Goal: Task Accomplishment & Management: Complete application form

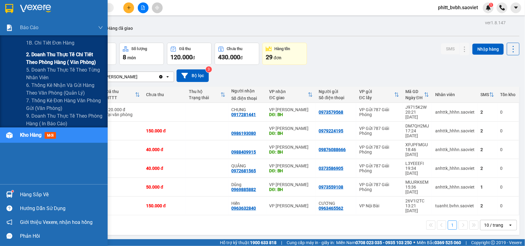
click at [45, 63] on span "2. Doanh thu thực tế chi tiết theo phòng hàng ( văn phòng)" at bounding box center [64, 58] width 77 height 15
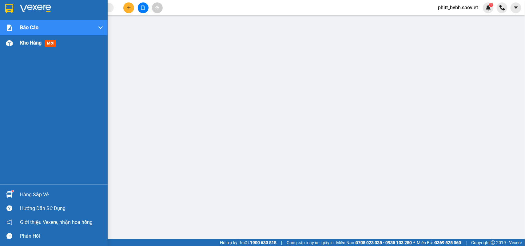
click at [34, 46] on div "Kho hàng mới" at bounding box center [39, 43] width 38 height 8
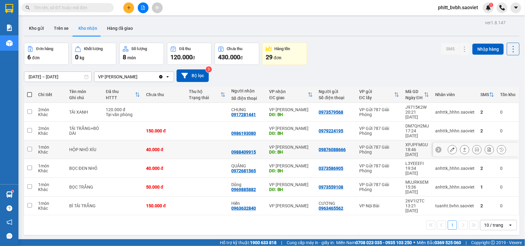
click at [162, 149] on td "40.000 đ" at bounding box center [164, 150] width 43 height 19
checkbox input "true"
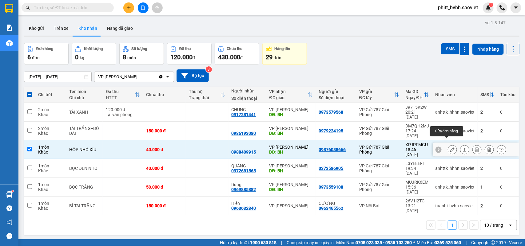
click at [450, 148] on icon at bounding box center [452, 150] width 4 height 4
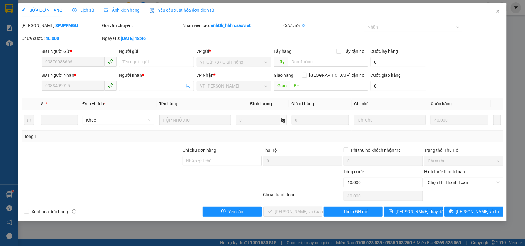
type input "09876088666"
type input "0988409915"
type input "BH"
type input "0"
type input "40.000"
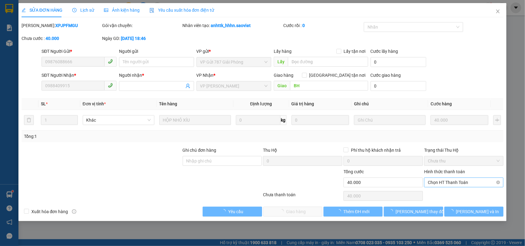
click at [464, 185] on span "Chọn HT Thanh Toán" at bounding box center [464, 182] width 72 height 9
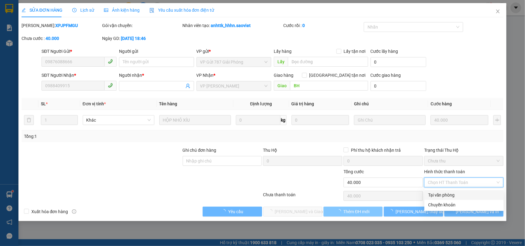
drag, startPoint x: 451, startPoint y: 193, endPoint x: 371, endPoint y: 214, distance: 82.5
click at [450, 196] on div "Tại văn phòng" at bounding box center [464, 195] width 72 height 7
type input "0"
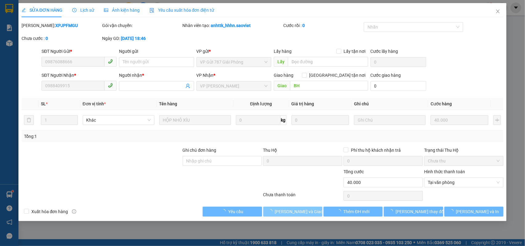
click at [300, 216] on button "[PERSON_NAME] và Giao hàng" at bounding box center [292, 212] width 59 height 10
click at [498, 13] on icon "close" at bounding box center [498, 11] width 5 height 5
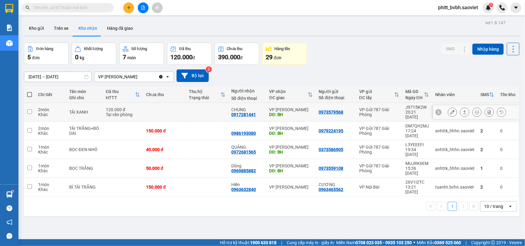
click at [150, 106] on td at bounding box center [164, 112] width 43 height 19
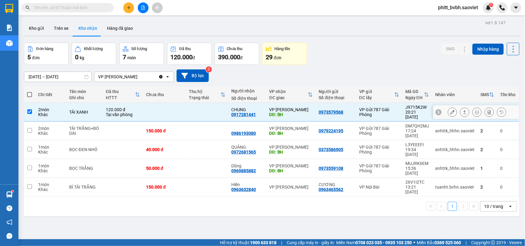
checkbox input "true"
click at [450, 111] on icon at bounding box center [452, 112] width 4 height 4
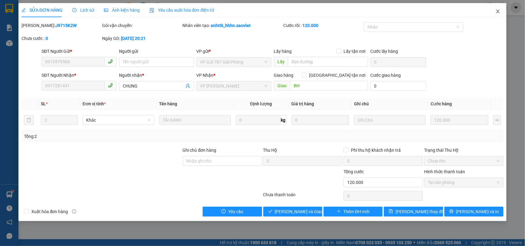
type input "0973579568"
type input "0917281441"
type input "CHUNG"
type input "BH"
type input "0"
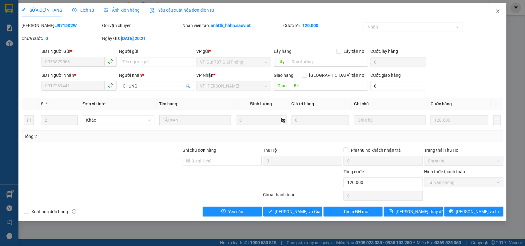
type input "120.000"
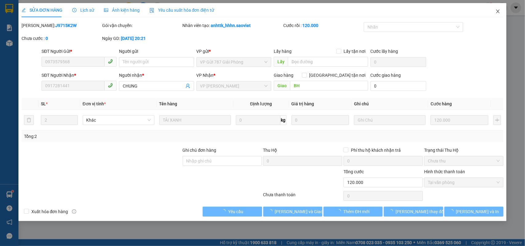
click at [496, 12] on icon "close" at bounding box center [498, 11] width 5 height 5
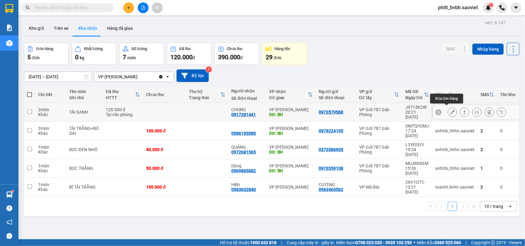
click at [450, 110] on icon at bounding box center [452, 112] width 4 height 4
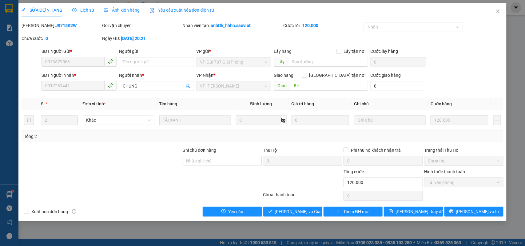
type input "0973579568"
type input "0917281441"
type input "CHUNG"
type input "BH"
type input "0"
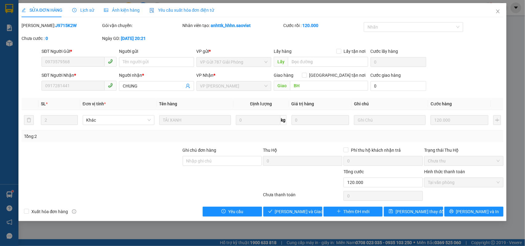
type input "120.000"
click at [294, 212] on span "Giao hàng" at bounding box center [296, 212] width 20 height 7
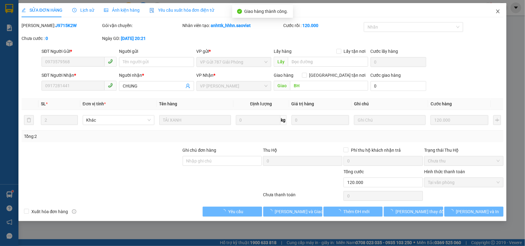
click at [500, 3] on span "Close" at bounding box center [498, 11] width 17 height 17
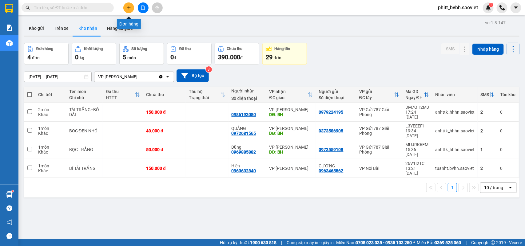
click at [131, 5] on button at bounding box center [128, 7] width 11 height 11
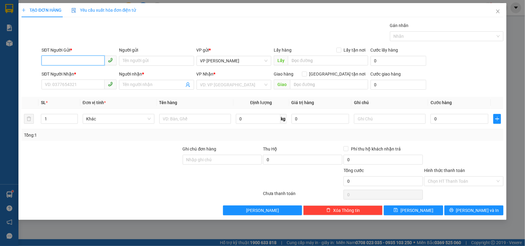
click at [71, 58] on input "SĐT Người Gửi *" at bounding box center [73, 61] width 63 height 10
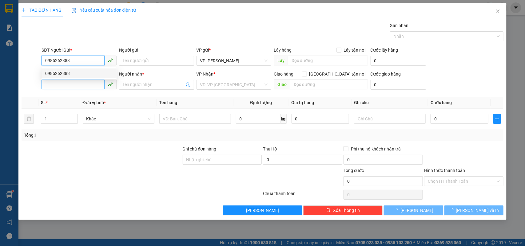
type input "0985262383"
click at [60, 87] on input "SĐT Người Nhận *" at bounding box center [73, 85] width 63 height 10
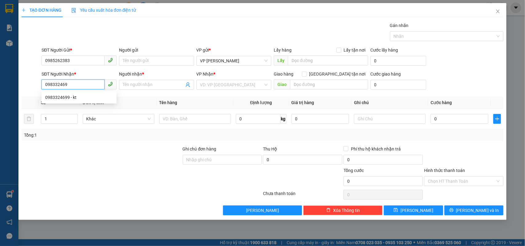
type input "0983324699"
click at [68, 98] on div "0983324699 - kt" at bounding box center [79, 97] width 68 height 7
type input "kt"
type input "0983324699"
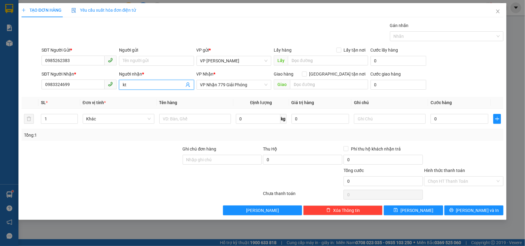
drag, startPoint x: 130, startPoint y: 86, endPoint x: 118, endPoint y: 90, distance: 13.3
click at [118, 90] on div "Người nhận * kt kt" at bounding box center [157, 82] width 78 height 22
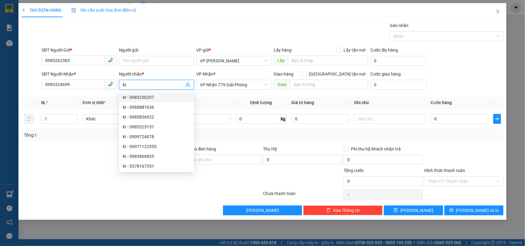
drag, startPoint x: 134, startPoint y: 86, endPoint x: 121, endPoint y: 82, distance: 13.8
click at [121, 86] on span "kt" at bounding box center [156, 85] width 75 height 10
click at [108, 122] on span "Khác" at bounding box center [118, 118] width 64 height 9
type input "a khánh"
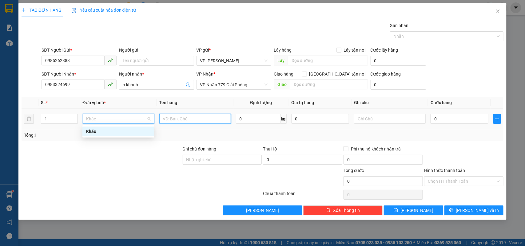
click at [177, 119] on input "text" at bounding box center [195, 119] width 72 height 10
type input "xốp"
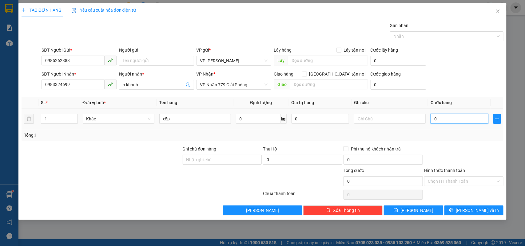
click at [445, 117] on input "0" at bounding box center [460, 119] width 58 height 10
type input "6"
type input "60"
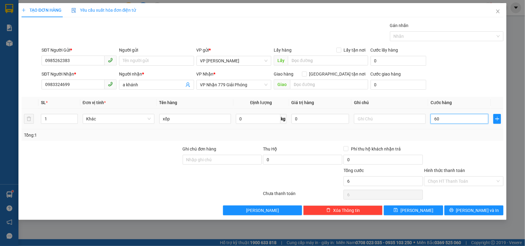
type input "60"
type input "600"
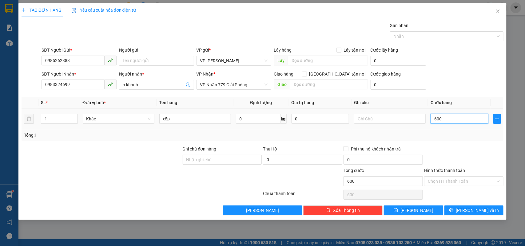
type input "6.000"
type input "60.000"
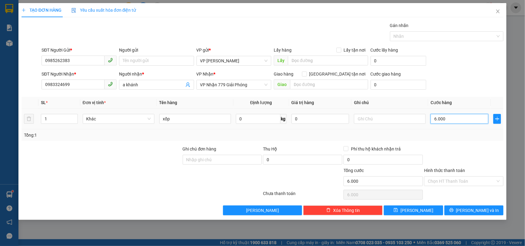
type input "60.000"
click at [468, 210] on button "[PERSON_NAME] và In" at bounding box center [474, 211] width 59 height 10
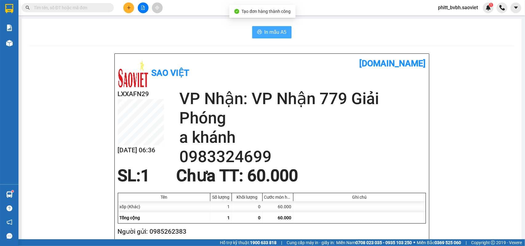
click at [265, 31] on span "In mẫu A5" at bounding box center [276, 32] width 22 height 8
click at [268, 28] on button "In mẫu A5" at bounding box center [271, 32] width 39 height 12
click at [124, 5] on button at bounding box center [128, 7] width 11 height 11
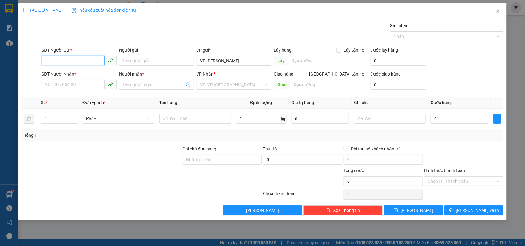
click at [94, 62] on input "SĐT Người Gửi *" at bounding box center [73, 61] width 63 height 10
click at [88, 62] on input "SĐT Người Gửi *" at bounding box center [73, 61] width 63 height 10
type input "0943437156"
click at [74, 73] on div "0943437156" at bounding box center [79, 73] width 68 height 7
type input "0559126773"
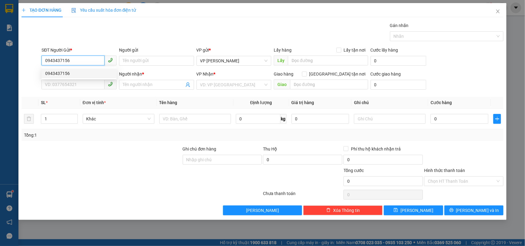
type input "dũng"
type input "0943437156"
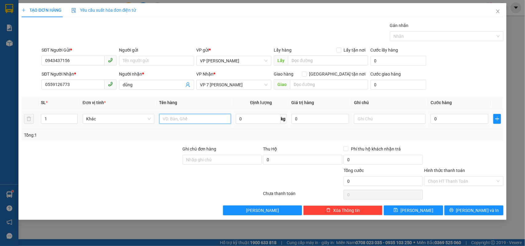
click at [180, 120] on input "text" at bounding box center [195, 119] width 72 height 10
type input "hs"
click at [458, 120] on input "0" at bounding box center [460, 119] width 58 height 10
type input "4"
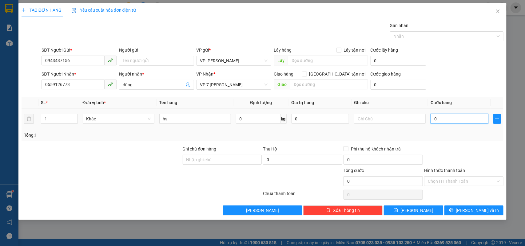
type input "4"
type input "40"
type input "400"
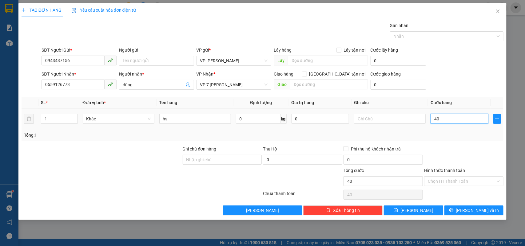
type input "400"
type input "4.000"
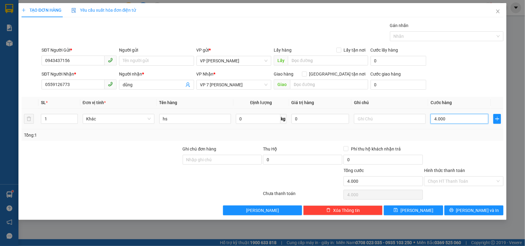
type input "40.000"
click at [448, 179] on input "Hình thức thanh toán" at bounding box center [462, 181] width 68 height 9
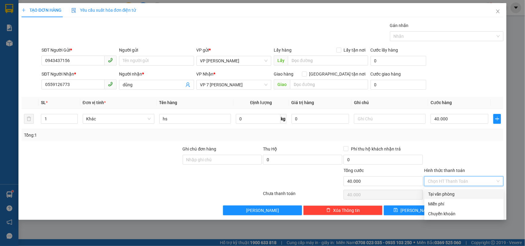
click at [446, 194] on div "Tại văn phòng" at bounding box center [464, 194] width 72 height 7
type input "0"
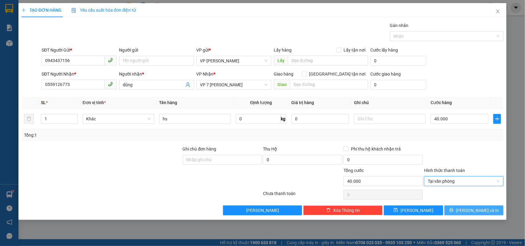
click at [468, 214] on button "[PERSON_NAME] và In" at bounding box center [474, 211] width 59 height 10
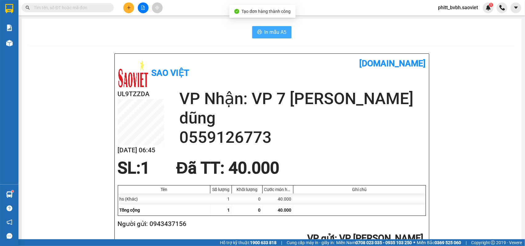
click at [284, 28] on button "In mẫu A5" at bounding box center [271, 32] width 39 height 12
click at [143, 9] on icon "file-add" at bounding box center [143, 8] width 4 height 4
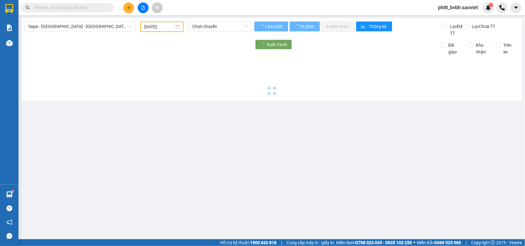
type input "[DATE]"
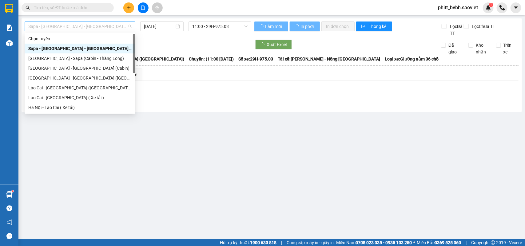
click at [107, 29] on span "Sapa - [GEOGRAPHIC_DATA] - [GEOGRAPHIC_DATA] ([GEOGRAPHIC_DATA])" at bounding box center [79, 26] width 103 height 9
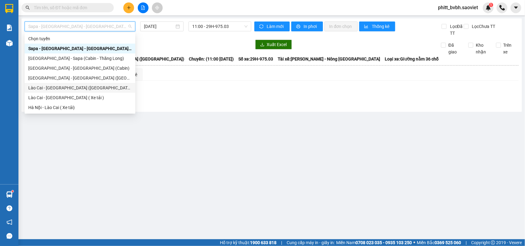
click at [70, 91] on div "Lào Cai - [GEOGRAPHIC_DATA] ([GEOGRAPHIC_DATA])" at bounding box center [79, 88] width 103 height 7
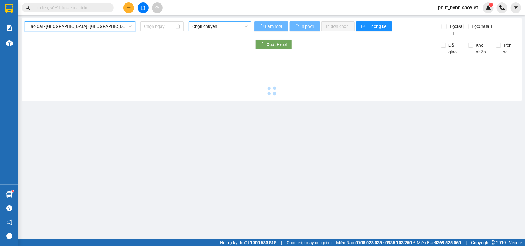
type input "[DATE]"
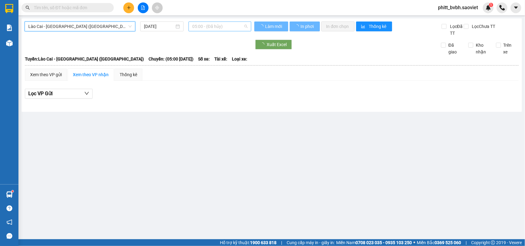
click at [222, 26] on span "05:00 - (Đã hủy)" at bounding box center [219, 26] width 55 height 9
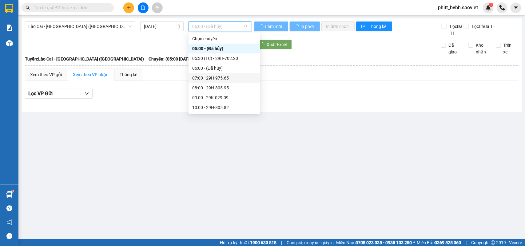
click at [221, 79] on div "07:00 - 29H-975.65" at bounding box center [224, 78] width 64 height 7
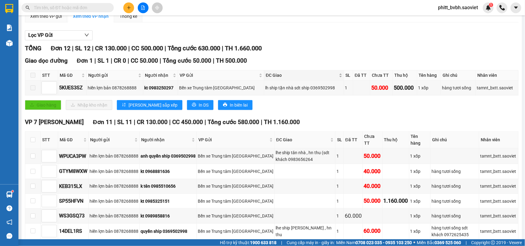
scroll to position [161, 0]
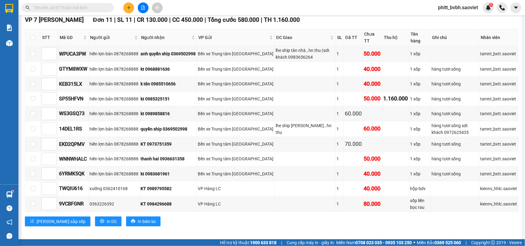
click at [130, 4] on button at bounding box center [128, 7] width 11 height 11
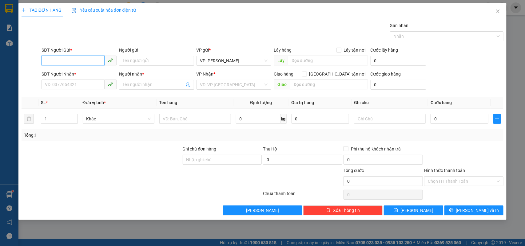
click at [55, 61] on input "SĐT Người Gửi *" at bounding box center [73, 61] width 63 height 10
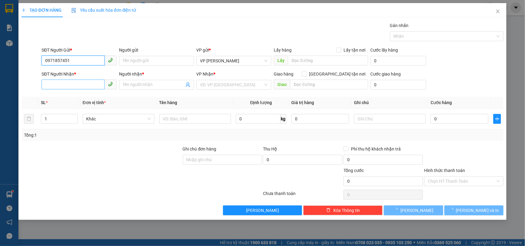
type input "0971857451"
click at [62, 85] on input "SĐT Người Nhận *" at bounding box center [73, 85] width 63 height 10
type input "0988015086"
click at [143, 90] on span at bounding box center [156, 85] width 75 height 10
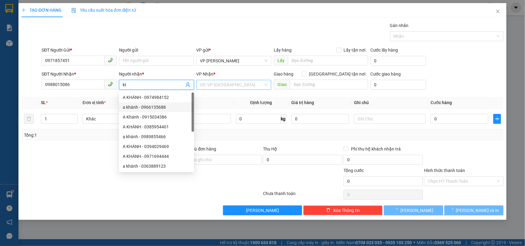
click at [222, 80] on div "VD: VP [GEOGRAPHIC_DATA]" at bounding box center [234, 85] width 75 height 10
type input "kt"
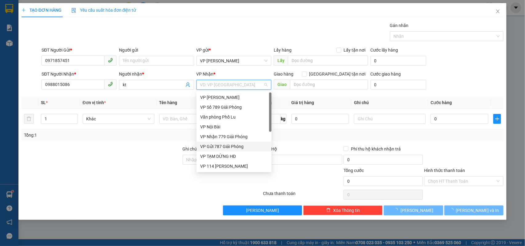
scroll to position [64, 0]
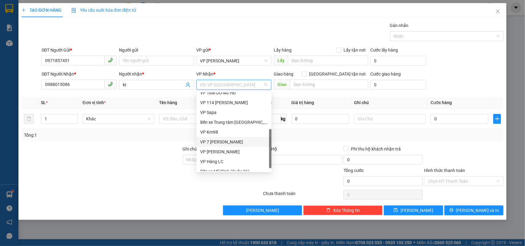
click at [232, 142] on div "VP 7 [PERSON_NAME]" at bounding box center [234, 142] width 68 height 7
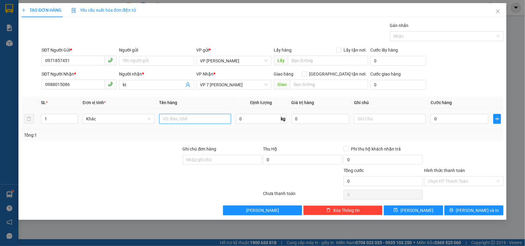
click at [186, 120] on input "text" at bounding box center [195, 119] width 72 height 10
type input "xốp+bọc trắng"
click at [441, 123] on input "0" at bounding box center [460, 119] width 58 height 10
type input "1"
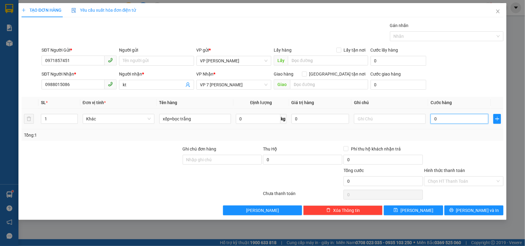
type input "1"
type input "10"
type input "100"
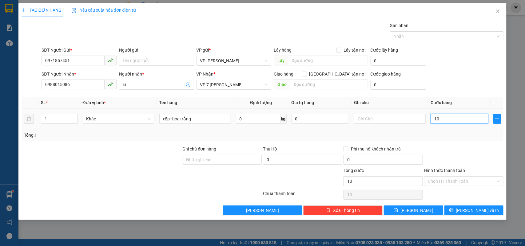
type input "100"
type input "1.000"
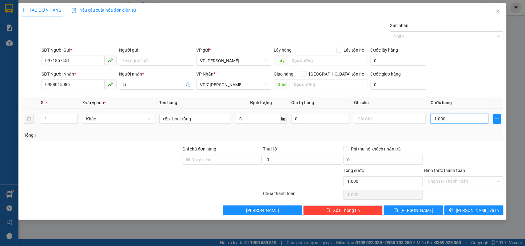
type input "10.000"
type input "100.000"
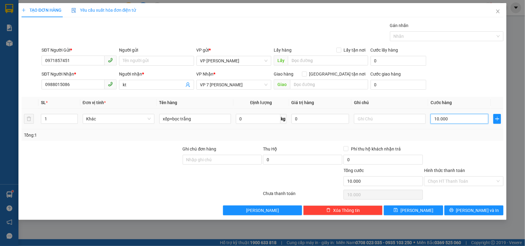
type input "100.000"
click at [482, 212] on span "[PERSON_NAME] và In" at bounding box center [477, 210] width 43 height 7
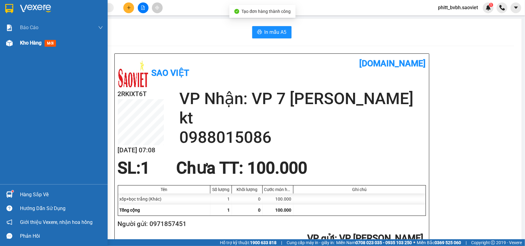
click at [27, 44] on span "Kho hàng" at bounding box center [31, 43] width 22 height 6
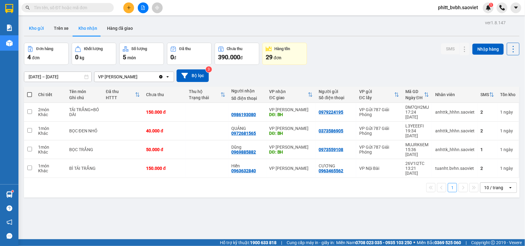
click at [36, 33] on button "Kho gửi" at bounding box center [36, 28] width 25 height 15
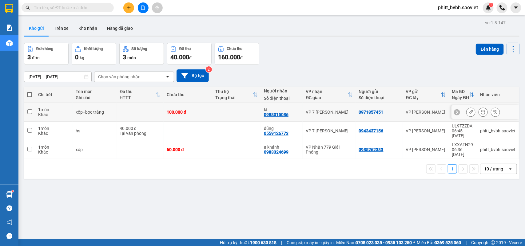
click at [469, 110] on icon at bounding box center [471, 112] width 4 height 4
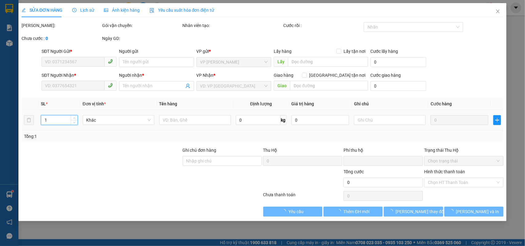
type input "0971857451"
type input "0988015086"
type input "kt"
type input "0"
type input "100.000"
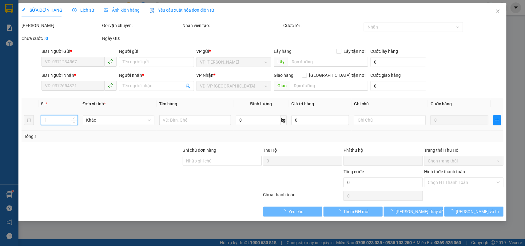
type input "100.000"
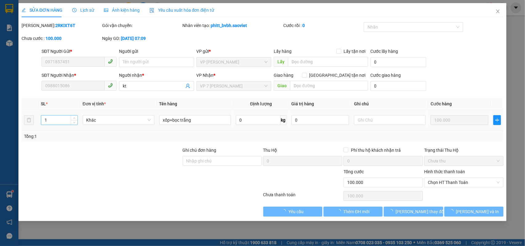
click at [49, 125] on div "1" at bounding box center [59, 120] width 37 height 10
click at [49, 121] on input "1" at bounding box center [59, 120] width 36 height 9
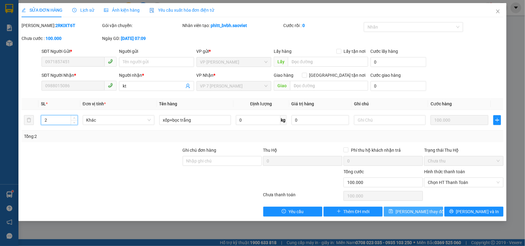
type input "2"
click at [405, 208] on button "[PERSON_NAME] thay đổi" at bounding box center [413, 212] width 59 height 10
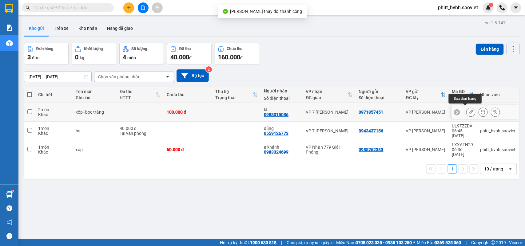
click at [467, 109] on button at bounding box center [471, 112] width 9 height 11
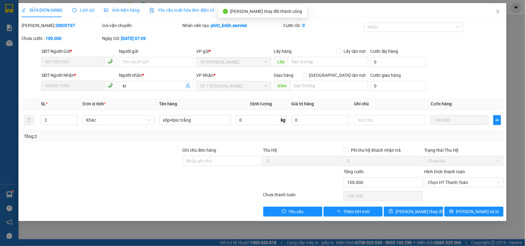
type input "0971857451"
type input "0988015086"
type input "kt"
type input "0"
type input "100.000"
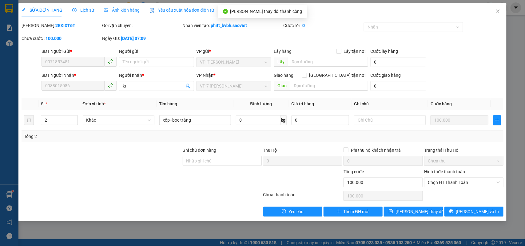
type input "100.000"
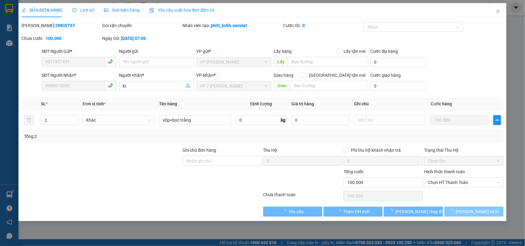
click at [454, 211] on icon "loading" at bounding box center [452, 212] width 6 height 6
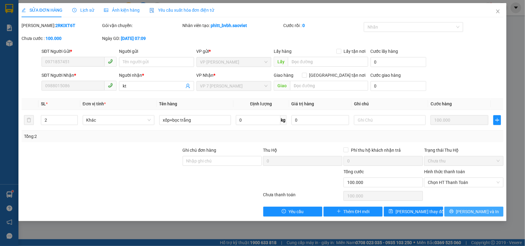
click at [471, 212] on span "[PERSON_NAME] và In" at bounding box center [477, 212] width 43 height 7
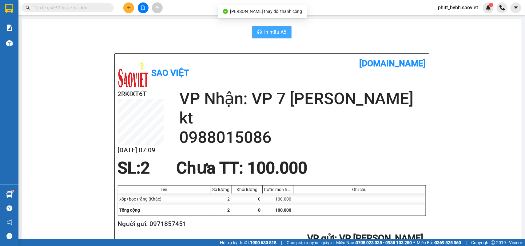
click at [275, 31] on span "In mẫu A5" at bounding box center [276, 32] width 22 height 8
click at [211, 31] on div "In mẫu A5" at bounding box center [271, 32] width 485 height 12
click at [267, 33] on span "In mẫu A5" at bounding box center [276, 32] width 22 height 8
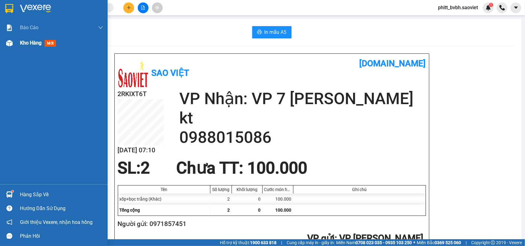
click at [31, 44] on span "Kho hàng" at bounding box center [31, 43] width 22 height 6
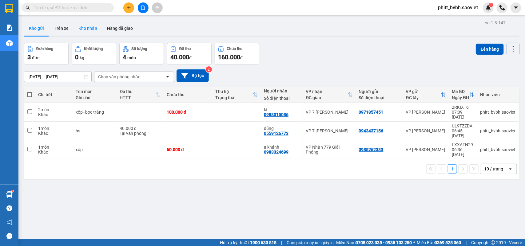
click at [87, 33] on button "Kho nhận" at bounding box center [88, 28] width 29 height 15
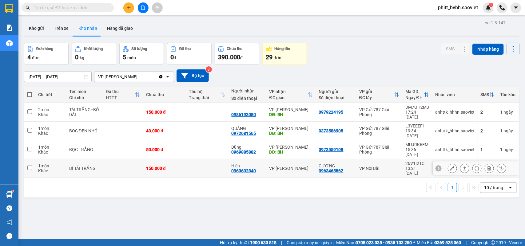
click at [193, 159] on td at bounding box center [207, 168] width 43 height 19
checkbox input "true"
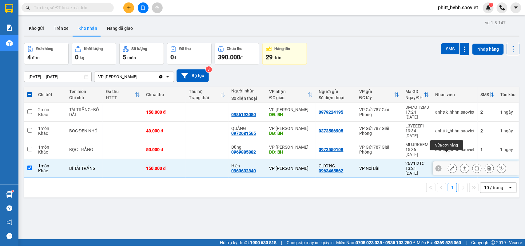
click at [450, 166] on icon at bounding box center [452, 168] width 4 height 4
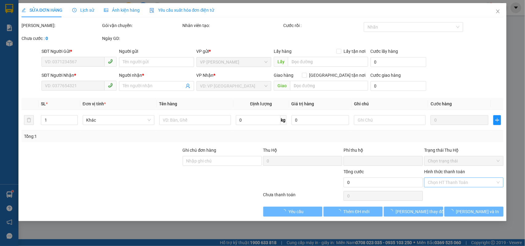
type input "0963465562"
type input "CƯƠNG"
type input "0963632840"
type input "Hiền"
type input "0"
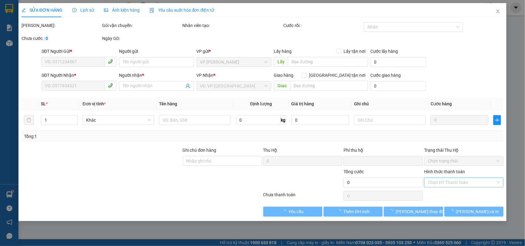
type input "150.000"
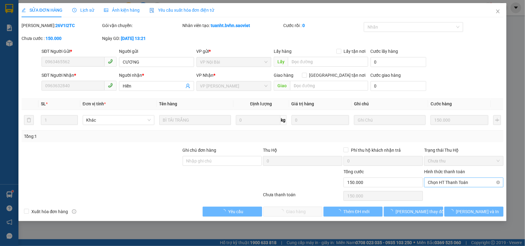
click at [450, 185] on span "Chọn HT Thanh Toán" at bounding box center [464, 182] width 72 height 9
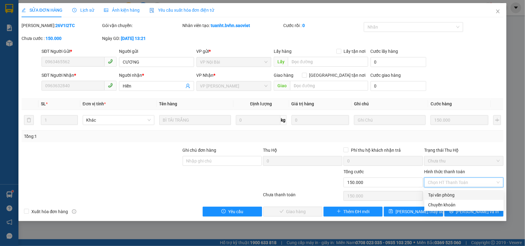
click at [443, 191] on div "Tại văn phòng" at bounding box center [464, 195] width 79 height 10
type input "0"
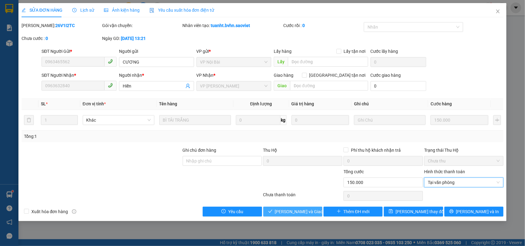
click at [299, 207] on button "[PERSON_NAME] và Giao hàng" at bounding box center [292, 212] width 59 height 10
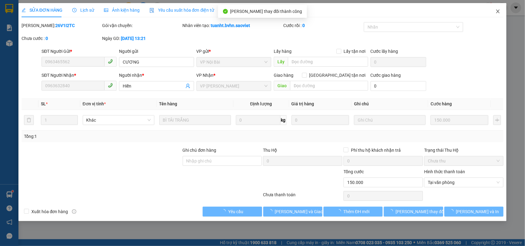
click at [498, 10] on icon "close" at bounding box center [498, 11] width 5 height 5
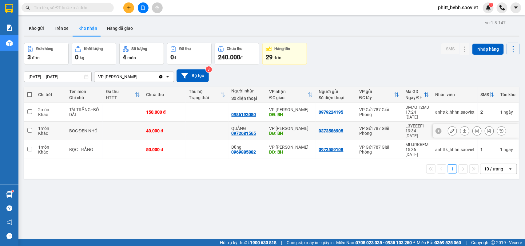
click at [177, 129] on div "40.000 đ" at bounding box center [164, 131] width 37 height 5
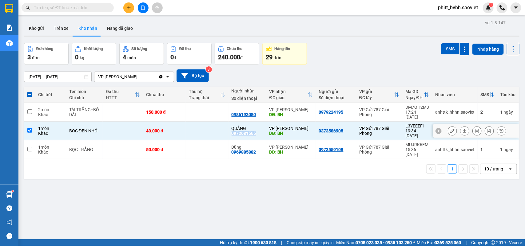
drag, startPoint x: 226, startPoint y: 132, endPoint x: 257, endPoint y: 134, distance: 31.5
click at [257, 134] on td "QUẢNG 0972681565" at bounding box center [248, 131] width 38 height 19
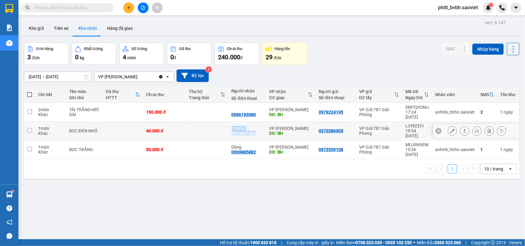
drag, startPoint x: 257, startPoint y: 134, endPoint x: 252, endPoint y: 130, distance: 6.6
click at [252, 130] on tr "1 món Khác BỌC ĐEN NHỎ 40.000 đ QUẢNG 0972681565 VP [PERSON_NAME]: BH 037358690…" at bounding box center [272, 131] width 496 height 19
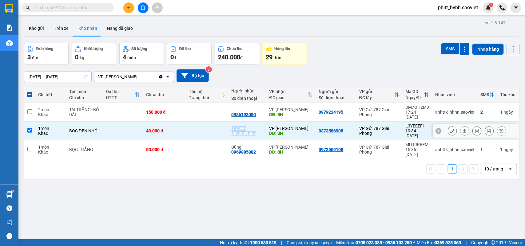
click at [255, 126] on div "QUẢNG" at bounding box center [248, 128] width 32 height 5
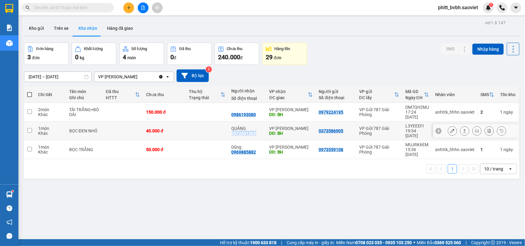
drag, startPoint x: 228, startPoint y: 131, endPoint x: 256, endPoint y: 131, distance: 28.6
click at [256, 131] on td "QUẢNG 0972681565" at bounding box center [248, 131] width 38 height 19
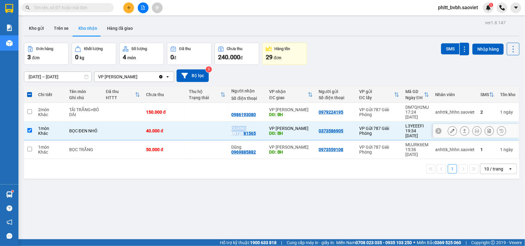
drag, startPoint x: 256, startPoint y: 131, endPoint x: 239, endPoint y: 130, distance: 17.3
click at [239, 130] on tr "1 món Khác BỌC ĐEN NHỎ 40.000 đ QUẢNG 0972681565 VP [PERSON_NAME]: BH 037358690…" at bounding box center [272, 131] width 496 height 19
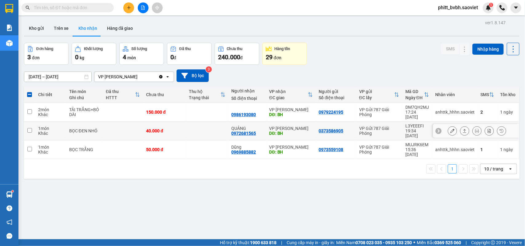
click at [197, 124] on td at bounding box center [207, 131] width 43 height 19
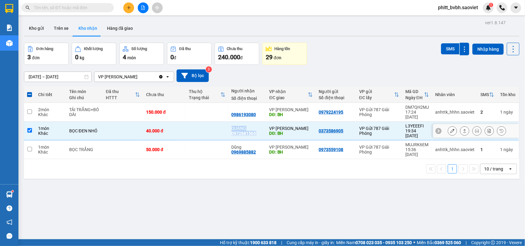
drag, startPoint x: 224, startPoint y: 131, endPoint x: 242, endPoint y: 134, distance: 18.7
click at [242, 134] on tr "1 món Khác BỌC ĐEN NHỎ 40.000 đ QUẢNG 0972681565 VP [PERSON_NAME]: BH 037358690…" at bounding box center [272, 131] width 496 height 19
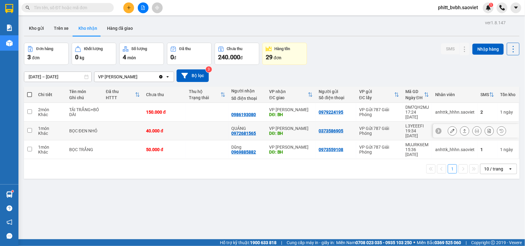
click at [216, 129] on td at bounding box center [207, 131] width 43 height 19
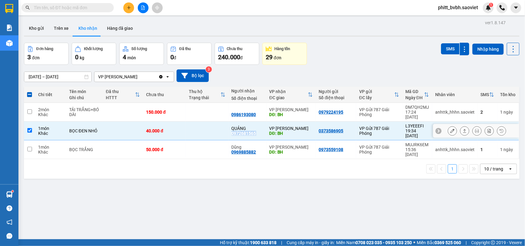
drag, startPoint x: 227, startPoint y: 132, endPoint x: 256, endPoint y: 133, distance: 29.2
click at [256, 133] on td "QUẢNG 0972681565" at bounding box center [248, 131] width 38 height 19
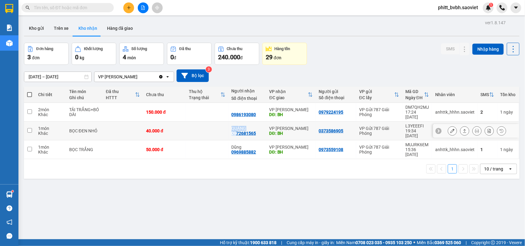
drag, startPoint x: 256, startPoint y: 133, endPoint x: 233, endPoint y: 133, distance: 23.7
click at [233, 133] on tr "1 món Khác BỌC ĐEN NHỎ 40.000 đ QUẢNG 0972681565 VP [PERSON_NAME]: BH 037358690…" at bounding box center [272, 131] width 496 height 19
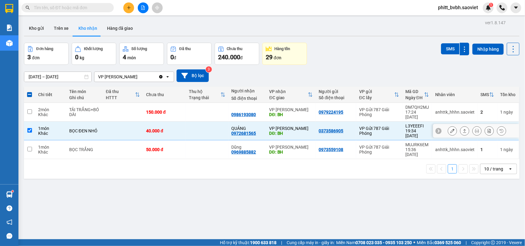
click at [225, 131] on td at bounding box center [207, 131] width 43 height 19
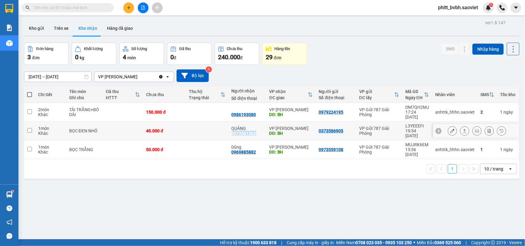
drag, startPoint x: 228, startPoint y: 131, endPoint x: 255, endPoint y: 133, distance: 27.8
click at [255, 133] on td "QUẢNG 0972681565" at bounding box center [248, 131] width 38 height 19
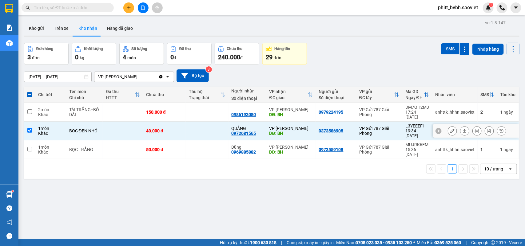
drag, startPoint x: 255, startPoint y: 133, endPoint x: 223, endPoint y: 133, distance: 32.0
click at [223, 133] on td at bounding box center [207, 131] width 43 height 19
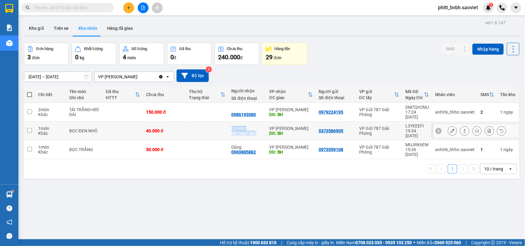
drag, startPoint x: 225, startPoint y: 133, endPoint x: 251, endPoint y: 130, distance: 26.6
click at [251, 130] on tr "1 món Khác BỌC ĐEN NHỎ 40.000 đ QUẢNG 0972681565 VP [PERSON_NAME]: BH 037358690…" at bounding box center [272, 131] width 496 height 19
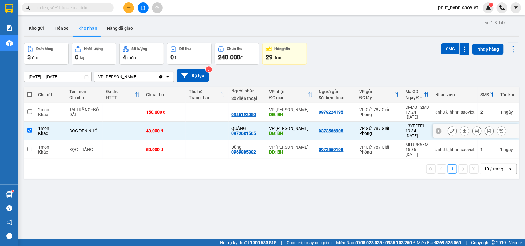
click at [202, 128] on td at bounding box center [207, 131] width 43 height 19
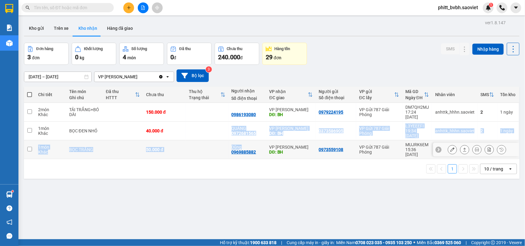
drag, startPoint x: 223, startPoint y: 133, endPoint x: 250, endPoint y: 136, distance: 27.0
click at [250, 136] on tbody "2 món Khác TẢI TRẮNG+BÓ DÀI 150.000 đ 0986193080 VP [PERSON_NAME] DĐ: BH 097922…" at bounding box center [272, 131] width 496 height 56
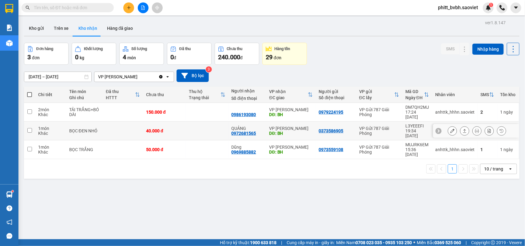
click at [205, 131] on td at bounding box center [207, 131] width 43 height 19
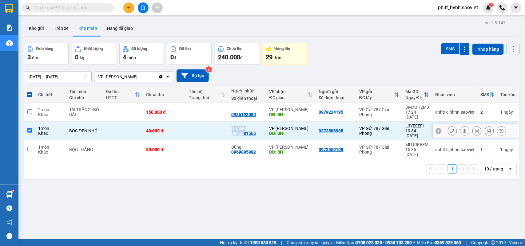
drag, startPoint x: 221, startPoint y: 133, endPoint x: 241, endPoint y: 132, distance: 20.3
click at [241, 132] on tr "1 món Khác BỌC ĐEN NHỎ 40.000 đ QUẢNG 0972681565 VP [PERSON_NAME]: BH 037358690…" at bounding box center [272, 131] width 496 height 19
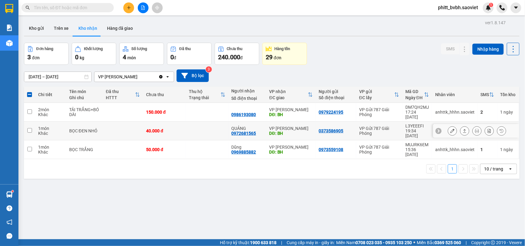
click at [217, 131] on td at bounding box center [207, 131] width 43 height 19
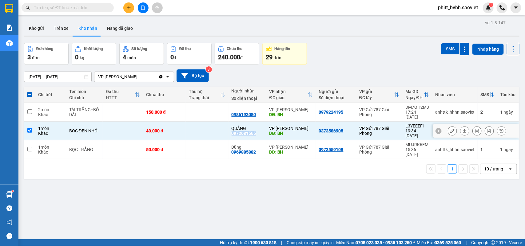
drag, startPoint x: 228, startPoint y: 130, endPoint x: 254, endPoint y: 130, distance: 26.2
click at [254, 130] on td "QUẢNG 0972681565" at bounding box center [248, 131] width 38 height 19
checkbox input "false"
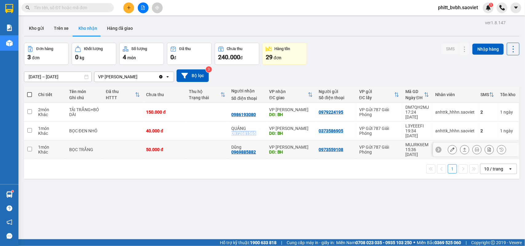
copy div "0972681565"
click at [40, 11] on span at bounding box center [68, 7] width 92 height 9
click at [40, 10] on input "text" at bounding box center [70, 7] width 73 height 7
paste input "0972681565"
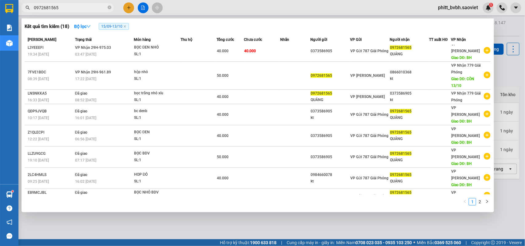
scroll to position [6, 0]
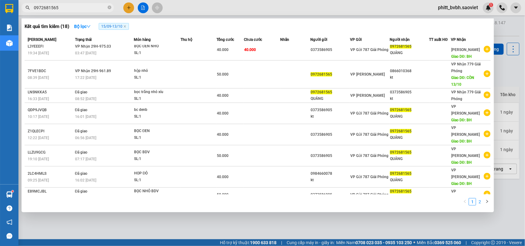
click at [480, 202] on link "2" at bounding box center [480, 202] width 7 height 7
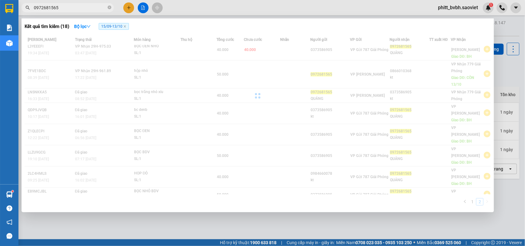
scroll to position [0, 0]
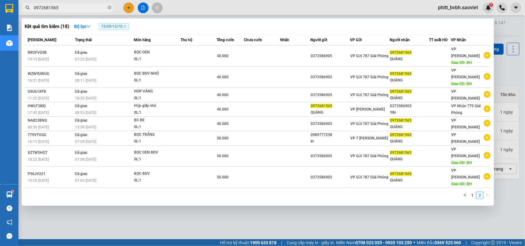
drag, startPoint x: 399, startPoint y: 195, endPoint x: 396, endPoint y: 195, distance: 3.4
click at [399, 195] on div at bounding box center [262, 123] width 525 height 246
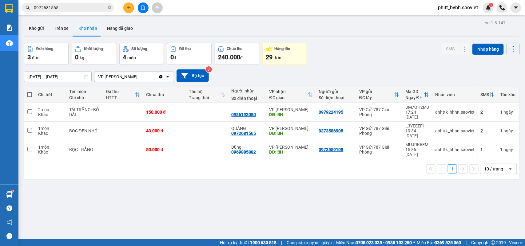
click at [68, 12] on div "Kết quả tìm kiếm ( 18 ) Bộ lọc 15/09 - 13/10 Mã ĐH Trạng thái Món hàng Thu hộ T…" at bounding box center [60, 7] width 120 height 11
click at [68, 10] on input "0972681565" at bounding box center [70, 7] width 73 height 7
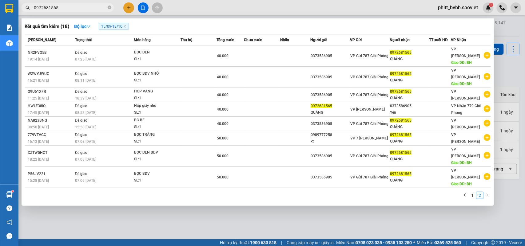
click at [68, 10] on input "0972681565" at bounding box center [70, 7] width 73 height 7
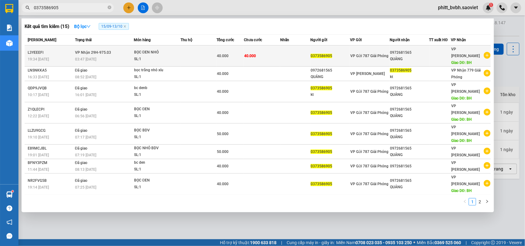
type input "0373586905"
click at [111, 57] on div "03:47 [DATE]" at bounding box center [104, 59] width 58 height 7
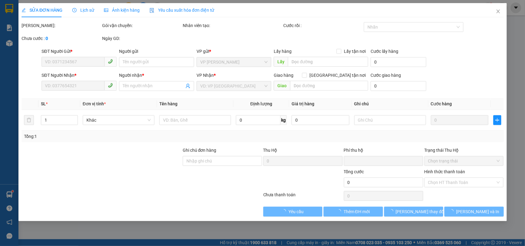
type input "0373586905"
type input "0972681565"
type input "QUẢNG"
type input "BH"
type input "0"
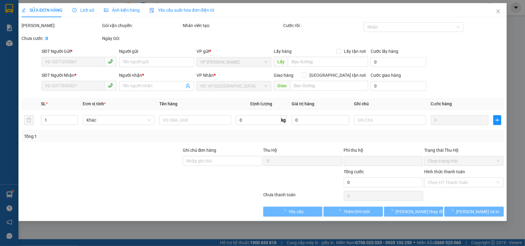
type input "40.000"
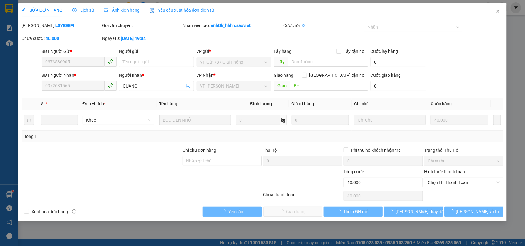
click at [89, 11] on span "Lịch sử" at bounding box center [83, 10] width 22 height 5
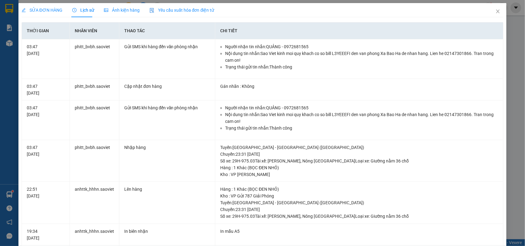
click at [45, 7] on div "SỬA ĐƠN HÀNG" at bounding box center [42, 10] width 41 height 7
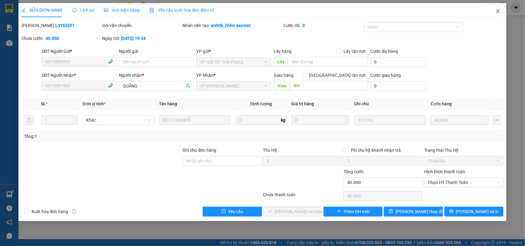
click at [502, 11] on span "Close" at bounding box center [498, 11] width 17 height 17
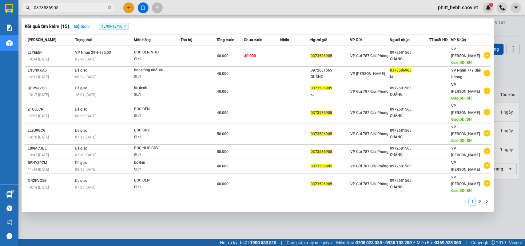
click at [76, 8] on input "0373586905" at bounding box center [70, 7] width 73 height 7
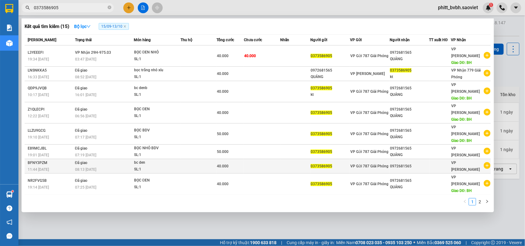
click at [118, 159] on td "Đã giao 08:13 [DATE]" at bounding box center [104, 166] width 60 height 14
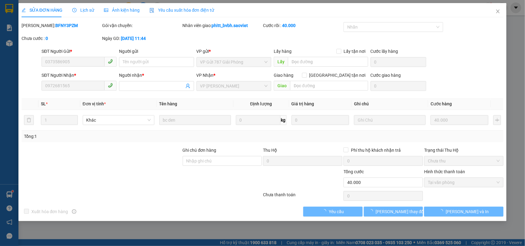
type input "0373586905"
type input "0972681565"
type input "0"
type input "40.000"
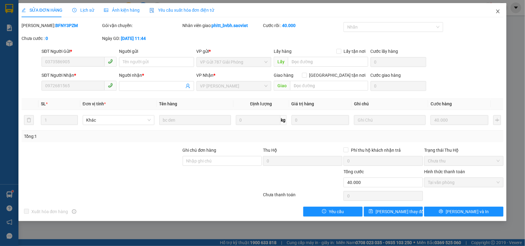
click at [498, 10] on icon "close" at bounding box center [498, 11] width 5 height 5
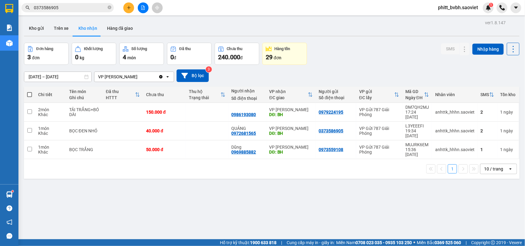
click at [67, 2] on div "Kết quả tìm kiếm ( 15 ) Bộ lọc 15/09 - 13/10 Mã ĐH Trạng thái Món hàng Thu hộ T…" at bounding box center [60, 7] width 120 height 11
click at [70, 10] on input "0373586905" at bounding box center [70, 7] width 73 height 7
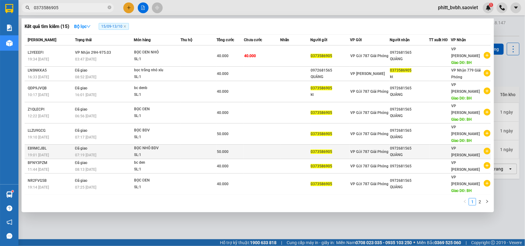
click at [157, 145] on div "BỌC NHỎ BDV" at bounding box center [157, 148] width 46 height 7
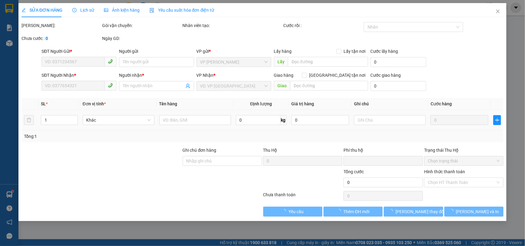
type input "0373586905"
type input "0972681565"
type input "QUẢNG"
type input "0"
type input "50.000"
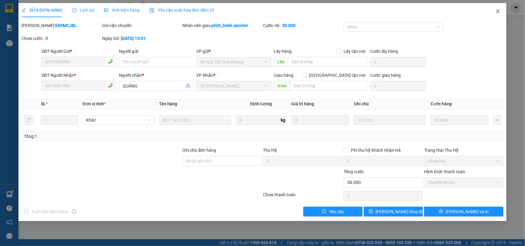
click at [498, 7] on span "Close" at bounding box center [498, 11] width 17 height 17
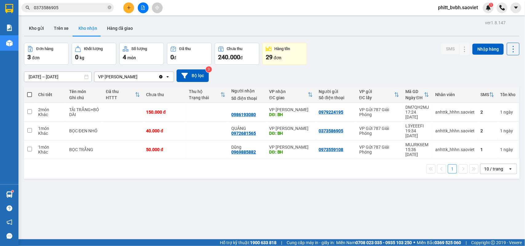
click at [77, 8] on input "0373586905" at bounding box center [70, 7] width 73 height 7
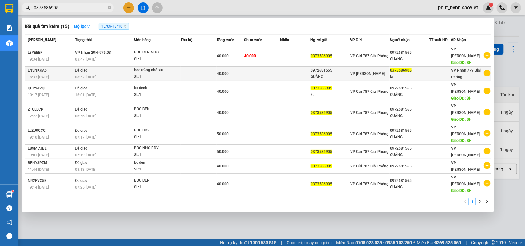
drag, startPoint x: 101, startPoint y: 62, endPoint x: 102, endPoint y: 67, distance: 5.3
click at [102, 67] on td "Đã giao 08:52 [DATE]" at bounding box center [104, 74] width 60 height 14
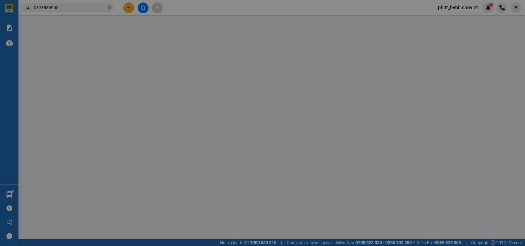
click at [102, 67] on span at bounding box center [79, 62] width 75 height 10
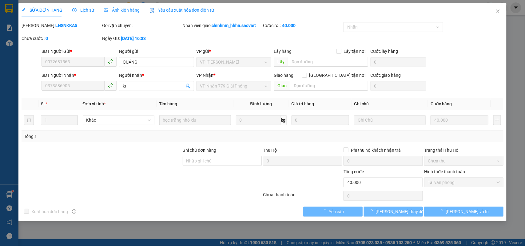
type input "0972681565"
type input "QUẢNG"
type input "0373586905"
type input "kt"
type input "0"
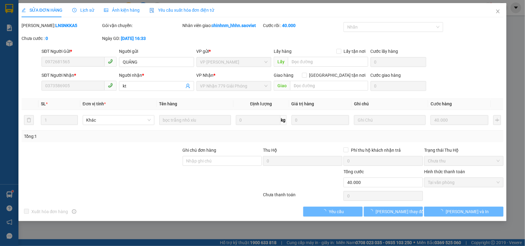
type input "40.000"
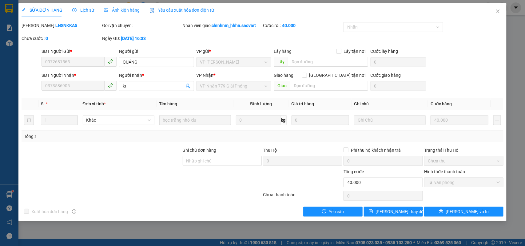
click at [85, 14] on div "Lịch sử" at bounding box center [83, 10] width 22 height 14
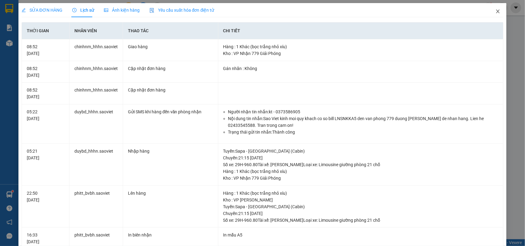
click at [496, 11] on icon "close" at bounding box center [498, 11] width 5 height 5
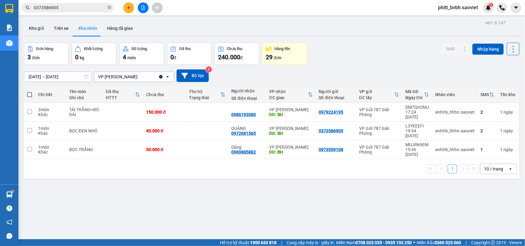
click at [79, 2] on div "Kết quả tìm kiếm ( 15 ) Bộ lọc 15/09 - 13/10 Mã ĐH Trạng thái Món hàng Thu hộ T…" at bounding box center [262, 7] width 525 height 15
click at [71, 5] on input "0373586905" at bounding box center [70, 7] width 73 height 7
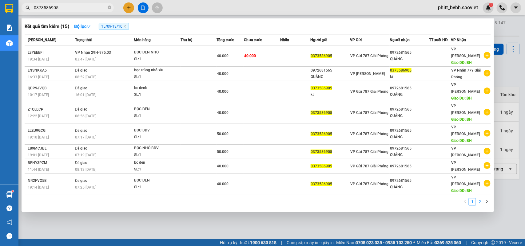
click at [480, 199] on link "2" at bounding box center [480, 202] width 7 height 7
click at [376, 8] on div at bounding box center [262, 123] width 525 height 246
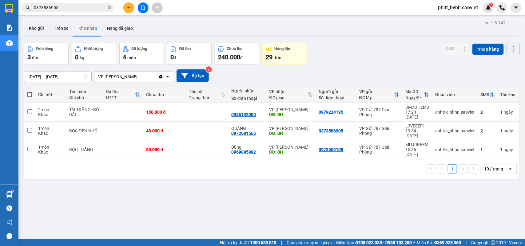
click at [88, 2] on div "Kết quả tìm kiếm ( 15 ) Bộ lọc 15/09 - 13/10 Mã ĐH Trạng thái Món hàng Thu hộ T…" at bounding box center [60, 7] width 120 height 11
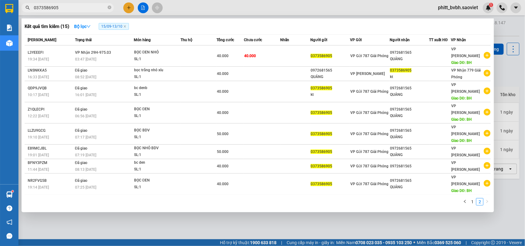
click at [85, 9] on input "0373586905" at bounding box center [70, 7] width 73 height 7
click at [65, 9] on input "0373586905" at bounding box center [70, 7] width 73 height 7
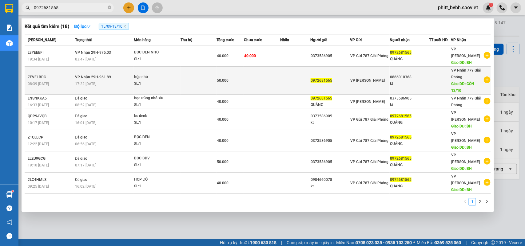
type input "0972681565"
click at [99, 81] on div "17:22 [DATE]" at bounding box center [104, 84] width 58 height 7
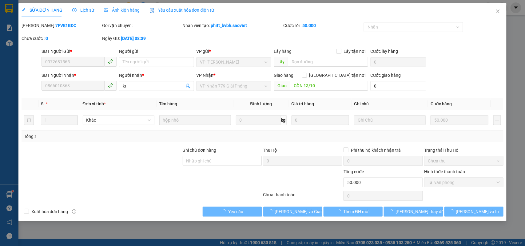
type input "0972681565"
type input "0866010368"
type input "kt"
type input "CÒN 13/10"
type input "0"
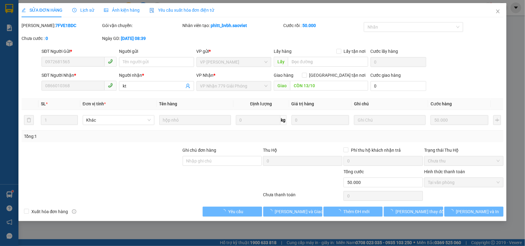
type input "50.000"
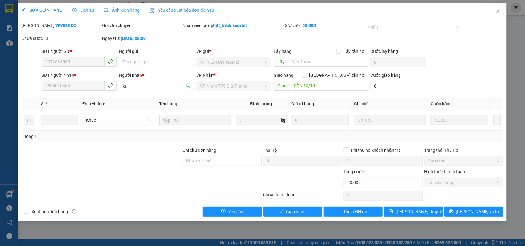
click at [78, 7] on div "Lịch sử" at bounding box center [83, 10] width 22 height 7
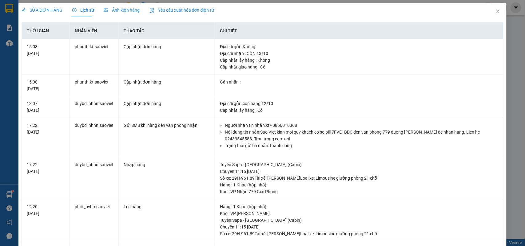
click at [52, 10] on span "SỬA ĐƠN HÀNG" at bounding box center [42, 10] width 41 height 5
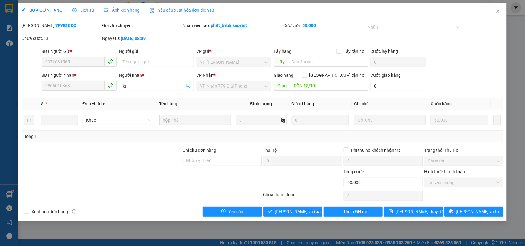
click at [79, 9] on span "Lịch sử" at bounding box center [83, 10] width 22 height 5
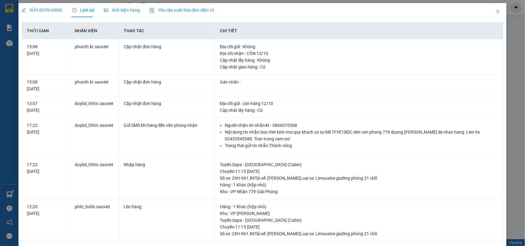
click at [42, 13] on span "SỬA ĐƠN HÀNG" at bounding box center [42, 10] width 41 height 5
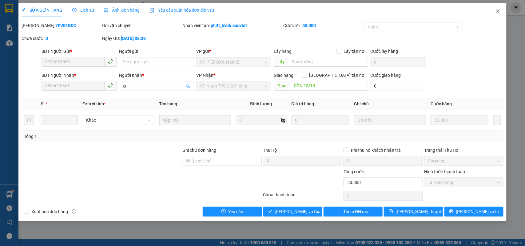
click at [500, 13] on icon "close" at bounding box center [498, 11] width 5 height 5
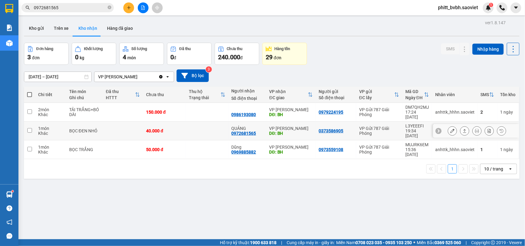
drag, startPoint x: 194, startPoint y: 133, endPoint x: 202, endPoint y: 132, distance: 7.7
click at [196, 133] on td at bounding box center [207, 131] width 43 height 19
checkbox input "true"
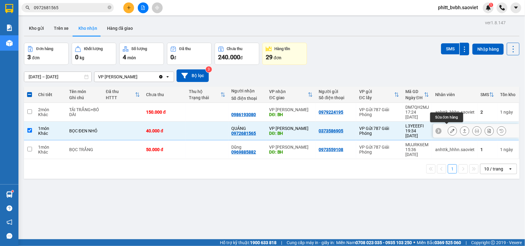
click at [448, 131] on button at bounding box center [452, 131] width 9 height 11
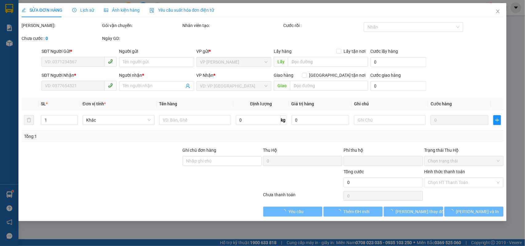
type input "0373586905"
type input "0972681565"
type input "QUẢNG"
type input "BH"
type input "0"
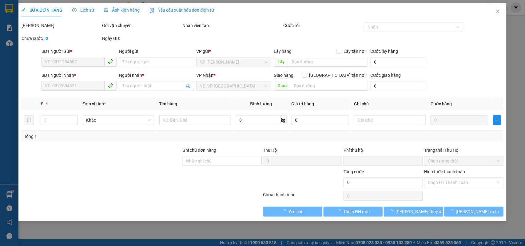
type input "40.000"
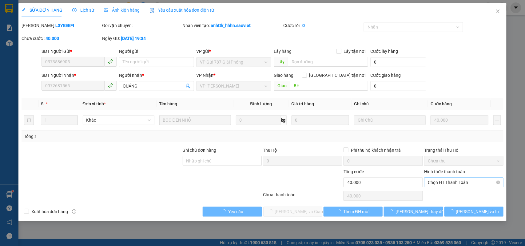
click at [456, 183] on span "Chọn HT Thanh Toán" at bounding box center [464, 182] width 72 height 9
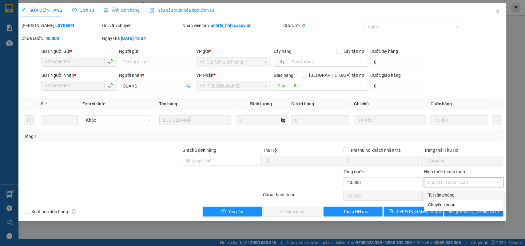
click at [449, 198] on div "Tại văn phòng" at bounding box center [464, 195] width 72 height 7
type input "0"
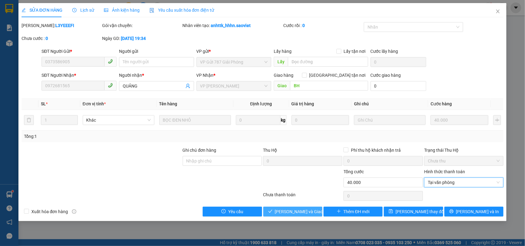
click at [301, 215] on span "[PERSON_NAME] và Giao hàng" at bounding box center [304, 212] width 59 height 7
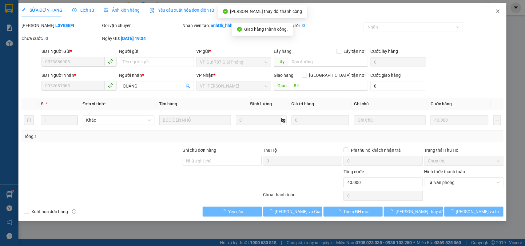
click at [499, 6] on span "Close" at bounding box center [498, 11] width 17 height 17
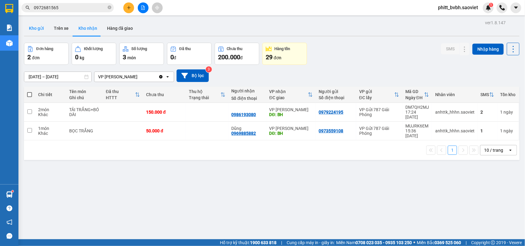
click at [39, 27] on button "Kho gửi" at bounding box center [36, 28] width 25 height 15
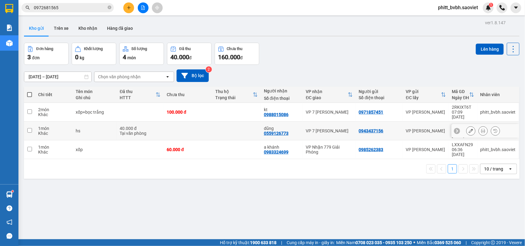
drag, startPoint x: 182, startPoint y: 125, endPoint x: 193, endPoint y: 113, distance: 15.7
click at [182, 123] on td at bounding box center [188, 131] width 49 height 19
checkbox input "true"
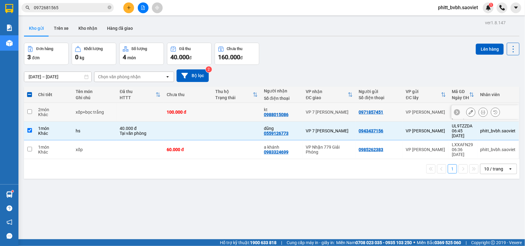
click at [196, 112] on div "100.000 đ" at bounding box center [188, 112] width 42 height 5
checkbox input "true"
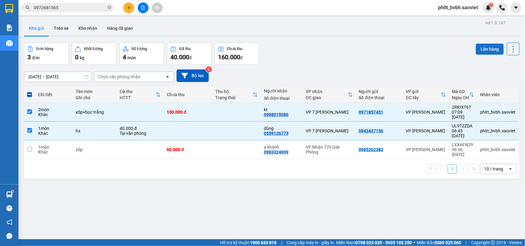
click at [488, 50] on button "Lên hàng" at bounding box center [490, 49] width 28 height 11
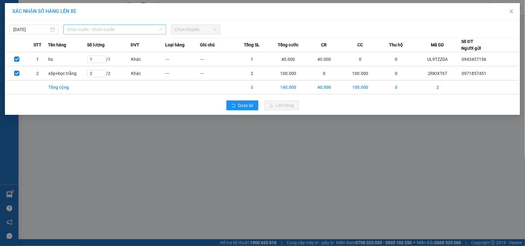
click at [89, 29] on span "Chọn tuyến - nhóm tuyến" at bounding box center [114, 29] width 95 height 9
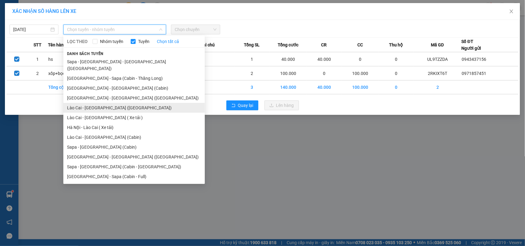
click at [108, 104] on li "Lào Cai - [GEOGRAPHIC_DATA] ([GEOGRAPHIC_DATA])" at bounding box center [134, 108] width 142 height 10
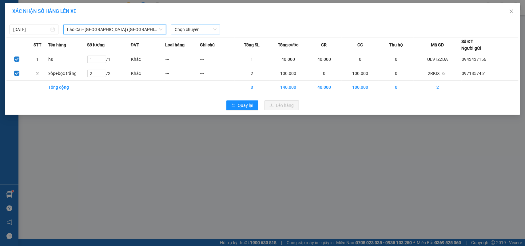
click at [199, 26] on span "Chọn chuyến" at bounding box center [196, 29] width 42 height 9
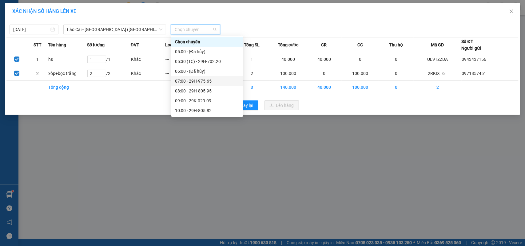
click at [198, 79] on div "07:00 - 29H-975.65" at bounding box center [207, 81] width 64 height 7
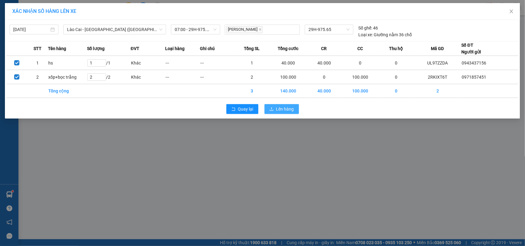
click at [276, 112] on button "Lên hàng" at bounding box center [282, 109] width 34 height 10
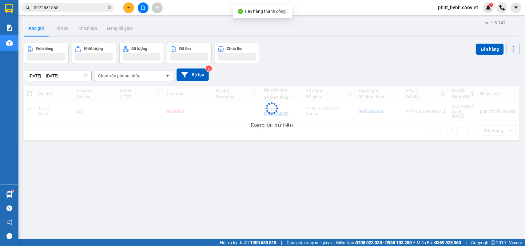
click at [144, 7] on icon "file-add" at bounding box center [143, 8] width 3 height 4
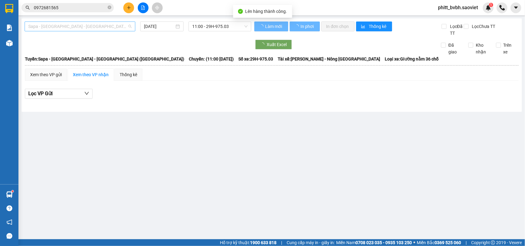
click at [102, 25] on span "Sapa - [GEOGRAPHIC_DATA] - [GEOGRAPHIC_DATA] ([GEOGRAPHIC_DATA])" at bounding box center [79, 26] width 103 height 9
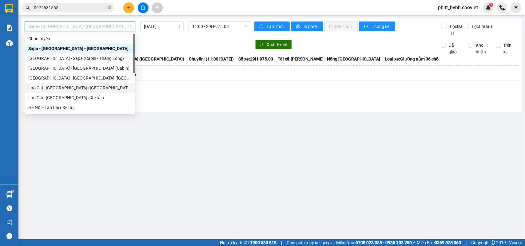
click at [64, 87] on div "Lào Cai - [GEOGRAPHIC_DATA] ([GEOGRAPHIC_DATA])" at bounding box center [79, 88] width 103 height 7
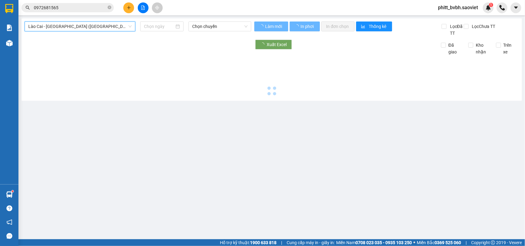
type input "[DATE]"
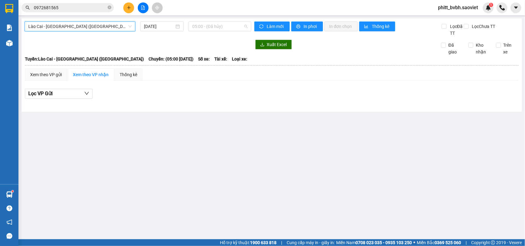
drag, startPoint x: 201, startPoint y: 26, endPoint x: 250, endPoint y: 45, distance: 52.5
click at [202, 26] on span "05:00 - (Đã hủy)" at bounding box center [219, 26] width 55 height 9
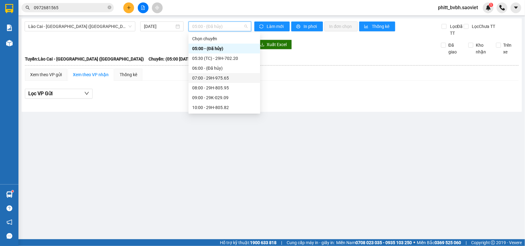
click at [222, 81] on div "07:00 - 29H-975.65" at bounding box center [224, 78] width 64 height 7
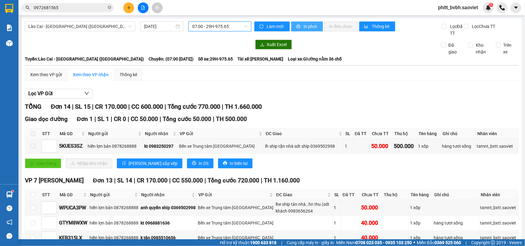
click at [308, 25] on span "In phơi" at bounding box center [311, 26] width 14 height 7
